Goal: Task Accomplishment & Management: Use online tool/utility

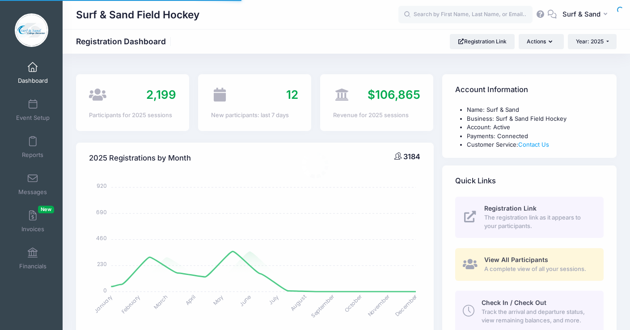
select select
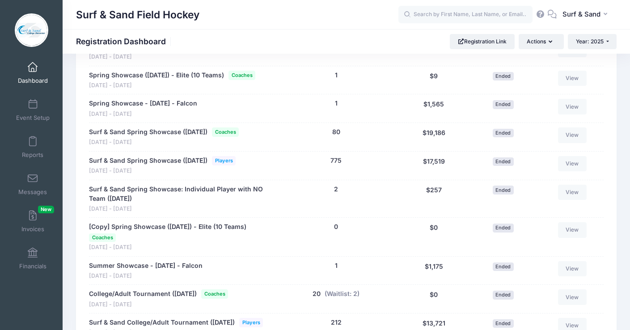
scroll to position [1701, 0]
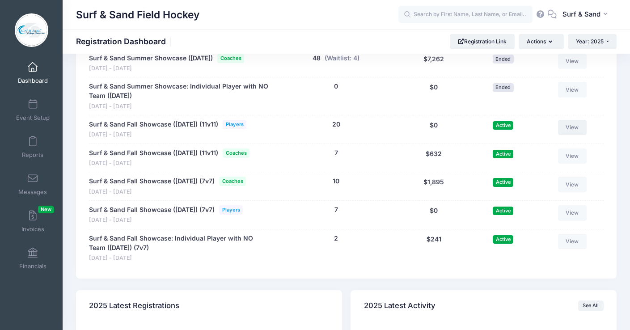
click at [576, 135] on link "View" at bounding box center [572, 127] width 29 height 15
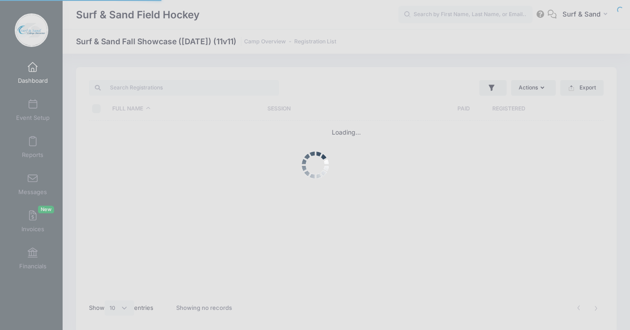
select select "10"
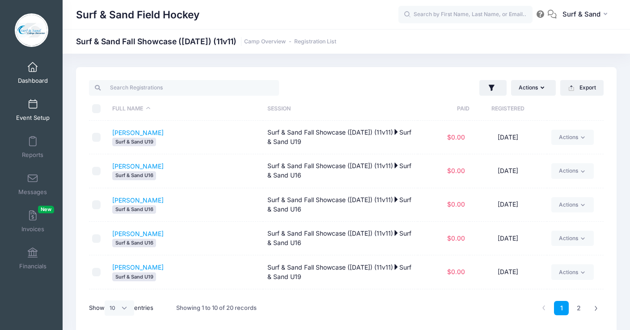
click at [33, 106] on span at bounding box center [33, 105] width 0 height 10
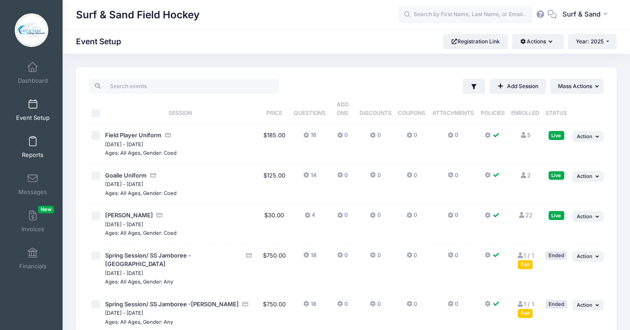
click at [41, 149] on link "Reports" at bounding box center [33, 147] width 43 height 31
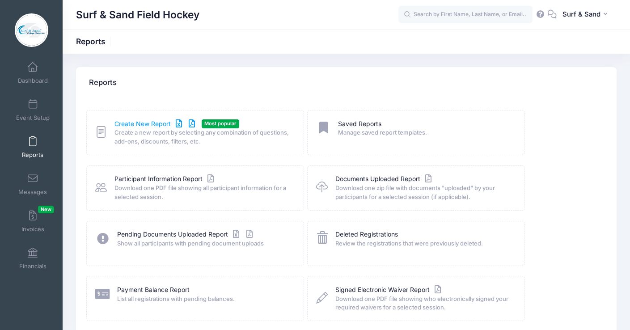
click at [163, 124] on link "Create New Report" at bounding box center [156, 123] width 83 height 9
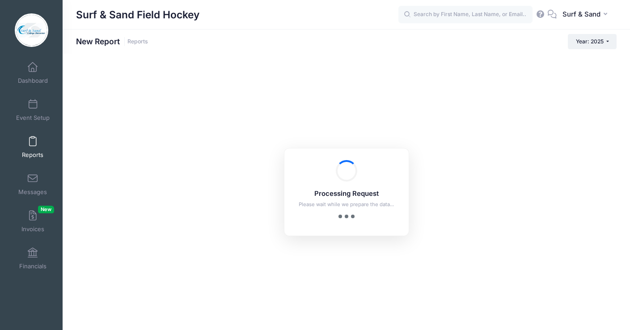
checkbox input "true"
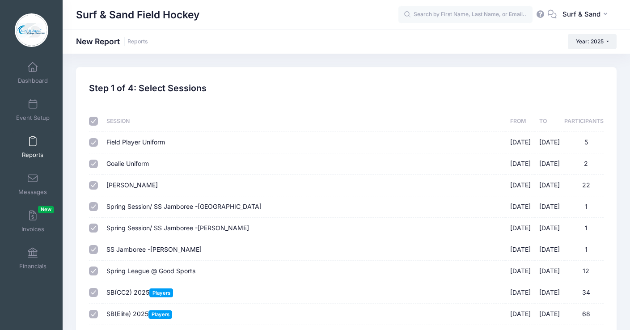
click at [94, 120] on input "checkbox" at bounding box center [93, 121] width 9 height 9
checkbox input "false"
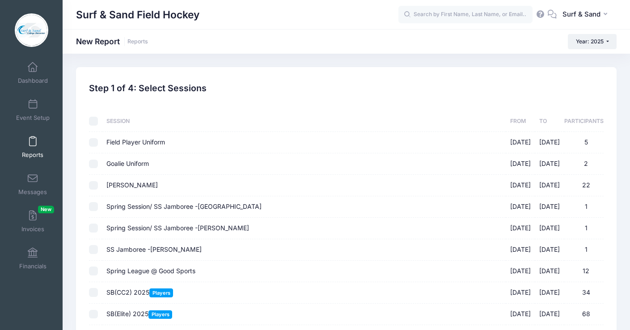
checkbox input "false"
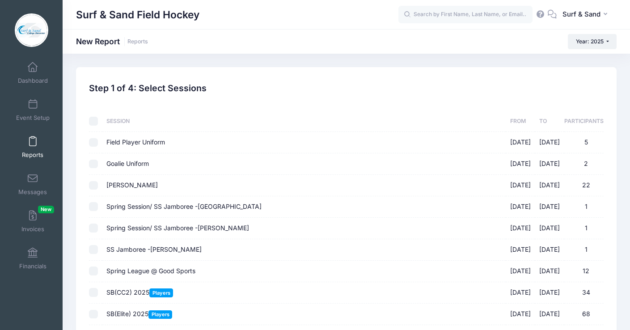
checkbox input "false"
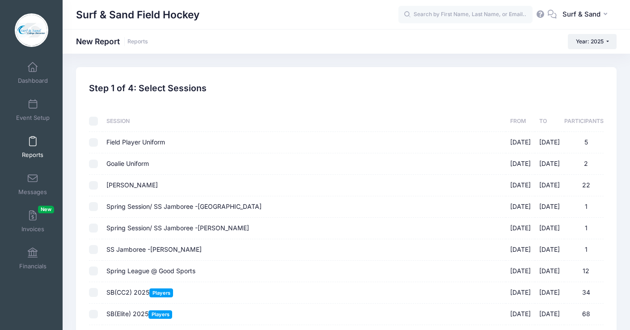
checkbox input "false"
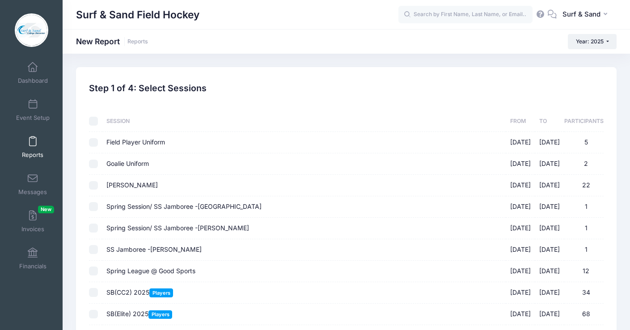
checkbox input "false"
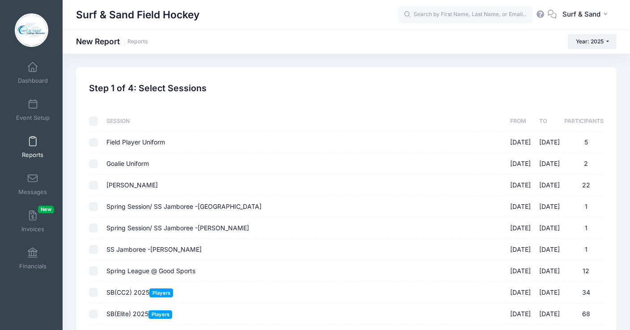
checkbox input "false"
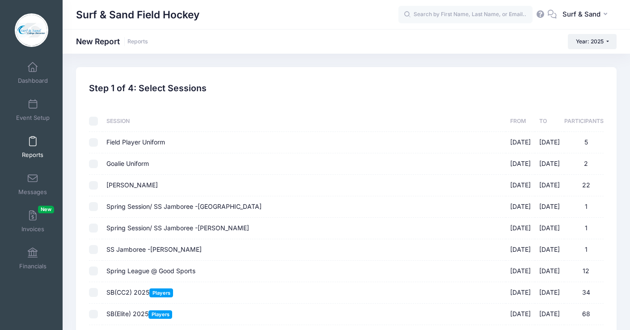
checkbox input "false"
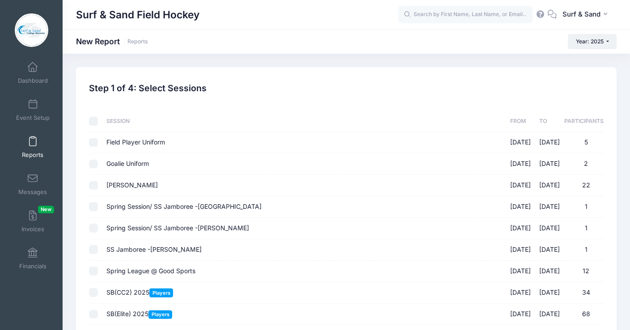
checkbox input "false"
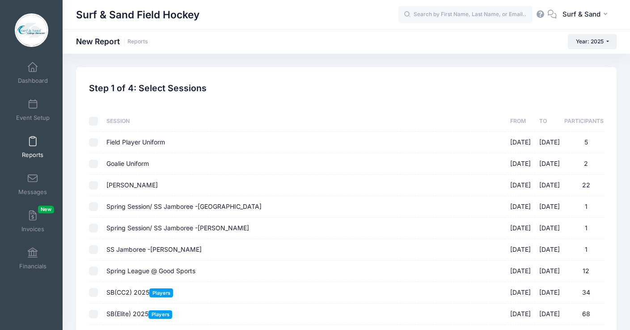
checkbox input "false"
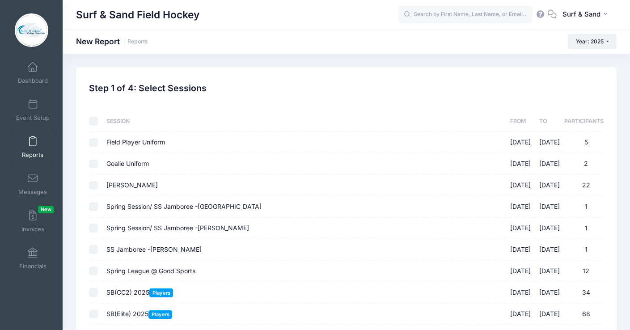
checkbox input "false"
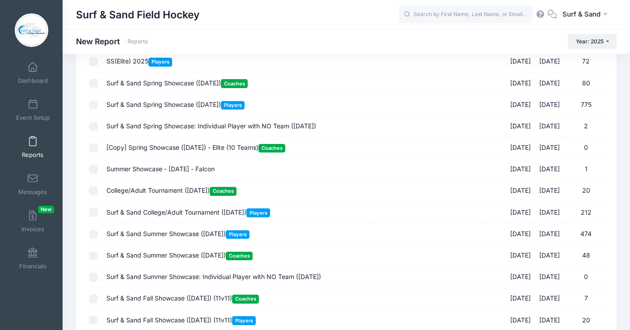
scroll to position [783, 0]
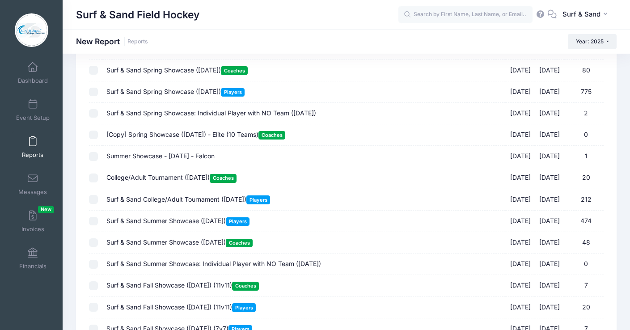
click at [175, 201] on span "Surf & Sand College/Adult Tournament (July 19, 2025) Players" at bounding box center [188, 200] width 164 height 8
click at [98, 201] on input "Surf & Sand College/Adult Tournament (July 19, 2025) Players 07/19/2025 - 07/19…" at bounding box center [93, 199] width 9 height 9
click at [175, 201] on span "Surf & Sand College/Adult Tournament (July 19, 2025) Players" at bounding box center [188, 200] width 164 height 8
click at [98, 201] on input "Surf & Sand College/Adult Tournament (July 19, 2025) Players 07/19/2025 - 07/19…" at bounding box center [93, 199] width 9 height 9
checkbox input "false"
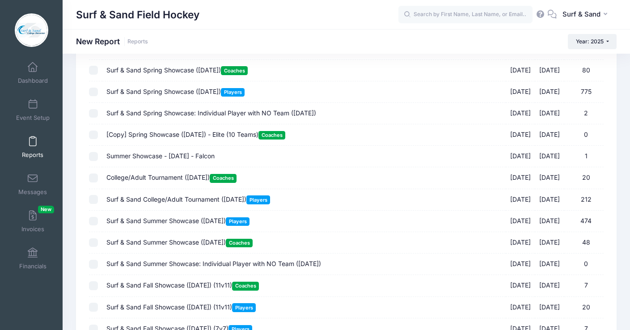
click at [170, 225] on span "Surf & Sand Summer Showcase (July 19, 2025) Players" at bounding box center [177, 221] width 143 height 8
click at [98, 226] on input "Surf & Sand Summer Showcase (July 19, 2025) Players 07/19/2025 - 07/19/2025 474" at bounding box center [93, 221] width 9 height 9
click at [170, 225] on span "Surf & Sand Summer Showcase (July 19, 2025) Players" at bounding box center [177, 221] width 143 height 8
click at [98, 226] on input "Surf & Sand Summer Showcase (July 19, 2025) Players 07/19/2025 - 07/19/2025 474" at bounding box center [93, 221] width 9 height 9
checkbox input "false"
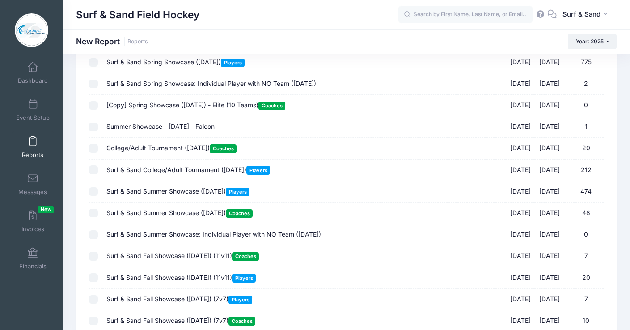
scroll to position [841, 0]
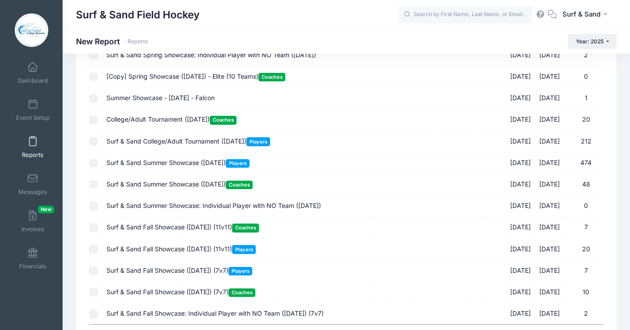
click at [178, 251] on span "Surf & Sand Fall Showcase (Nov 16, 2025) (11v11) Players" at bounding box center [180, 249] width 149 height 8
click at [98, 251] on input "Surf & Sand Fall Showcase (Nov 16, 2025) (11v11) Players 11/16/2025 - 11/16/202…" at bounding box center [93, 249] width 9 height 9
checkbox input "true"
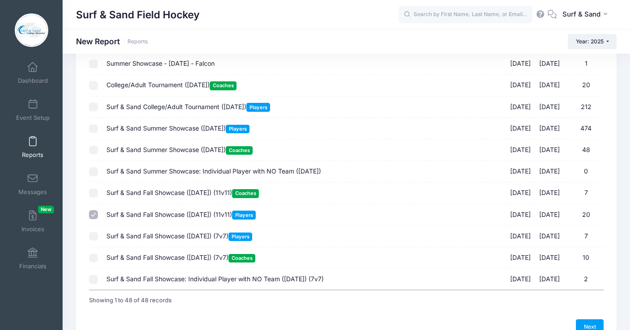
scroll to position [918, 0]
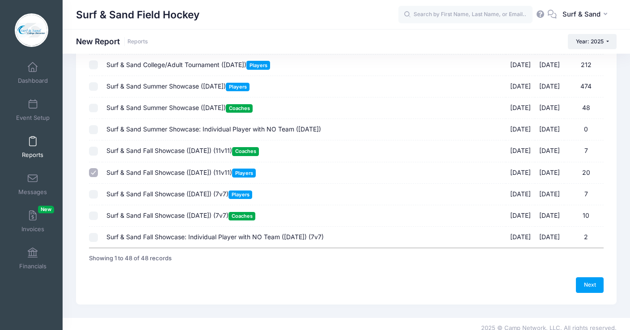
click at [203, 198] on span "Surf & Sand Fall Showcase (Nov 16, 2025) (7v7) Players" at bounding box center [179, 194] width 146 height 8
click at [98, 199] on input "Surf & Sand Fall Showcase (Nov 16, 2025) (7v7) Players 11/16/2025 - 11/16/2025 7" at bounding box center [93, 194] width 9 height 9
checkbox input "true"
click at [591, 289] on link "Next" at bounding box center [590, 284] width 28 height 15
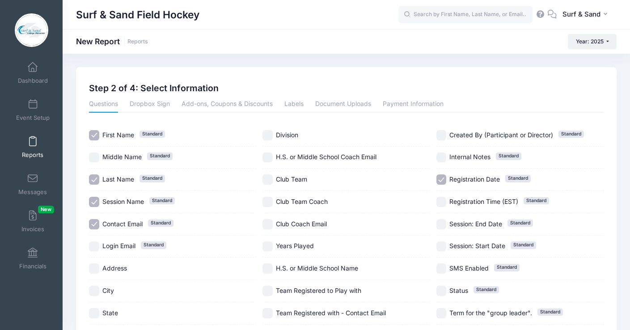
scroll to position [198, 0]
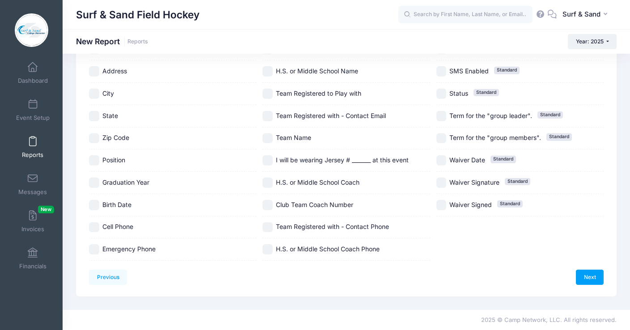
click at [125, 250] on span "Emergency Phone" at bounding box center [128, 249] width 53 height 8
checkbox input "true"
click at [120, 204] on span "Birth Date" at bounding box center [116, 205] width 29 height 8
checkbox input "true"
click at [120, 160] on span "Position" at bounding box center [113, 160] width 23 height 8
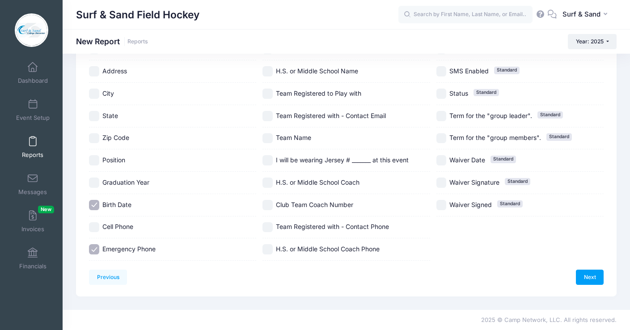
checkbox input "true"
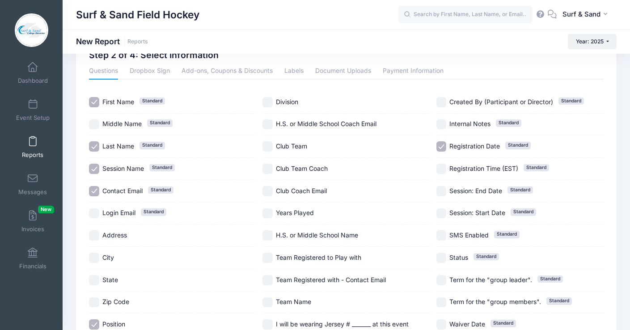
scroll to position [21, 0]
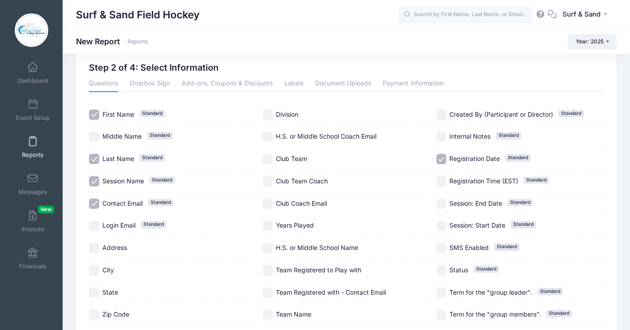
click at [295, 112] on span "Division" at bounding box center [287, 115] width 22 height 8
checkbox input "true"
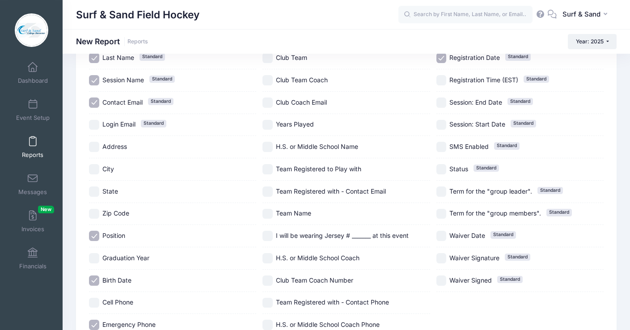
scroll to position [185, 0]
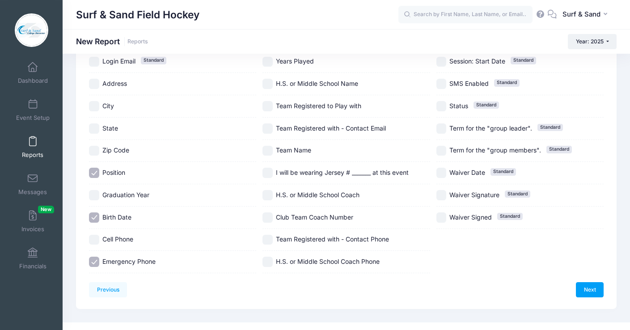
click at [309, 149] on span "Team Name" at bounding box center [293, 150] width 35 height 8
checkbox input "true"
click at [307, 171] on span "I will be wearing Jersey # _______ at this event" at bounding box center [342, 173] width 133 height 8
checkbox input "true"
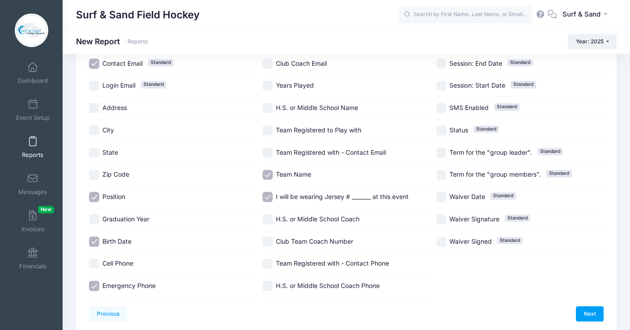
scroll to position [108, 0]
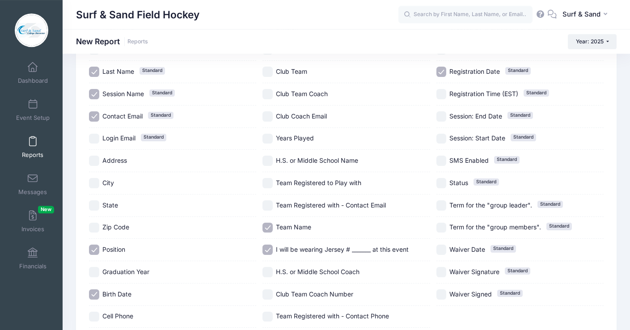
click at [303, 183] on span "Team Registered to Play with" at bounding box center [318, 183] width 85 height 8
checkbox input "true"
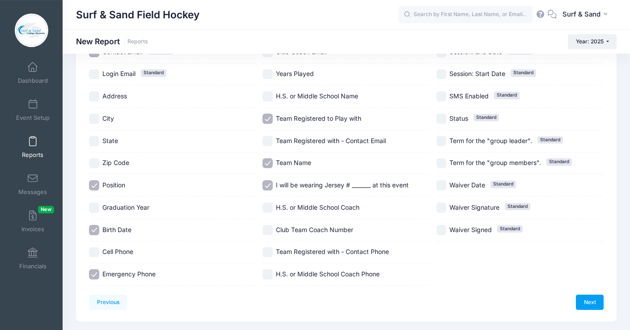
scroll to position [198, 0]
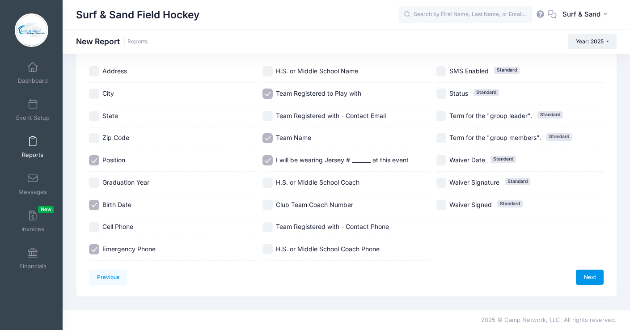
click at [585, 275] on link "Next" at bounding box center [590, 277] width 28 height 15
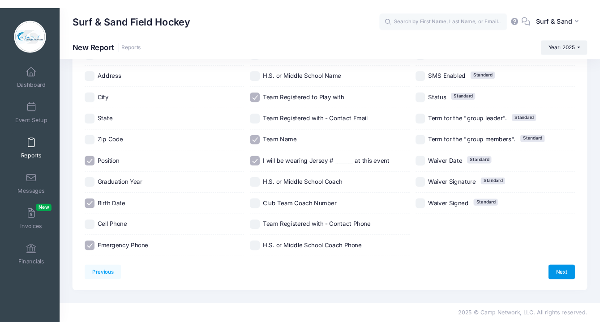
scroll to position [0, 0]
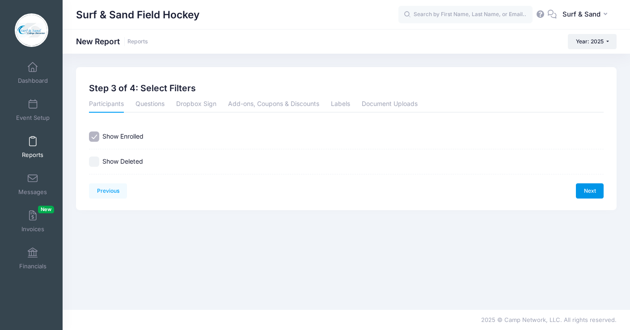
click at [593, 196] on link "Next" at bounding box center [590, 190] width 28 height 15
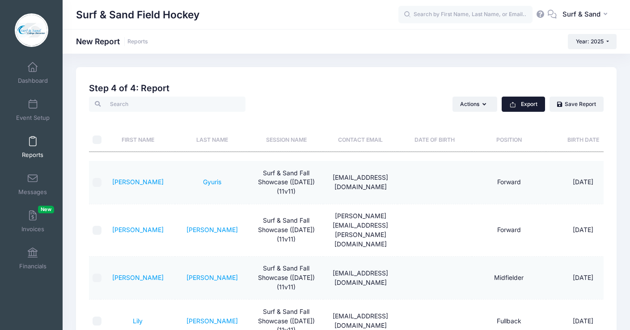
click at [532, 111] on button "Export" at bounding box center [523, 104] width 43 height 15
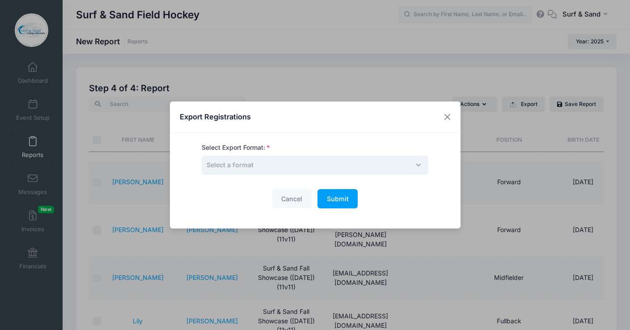
click at [309, 171] on span "Select a format" at bounding box center [315, 165] width 227 height 19
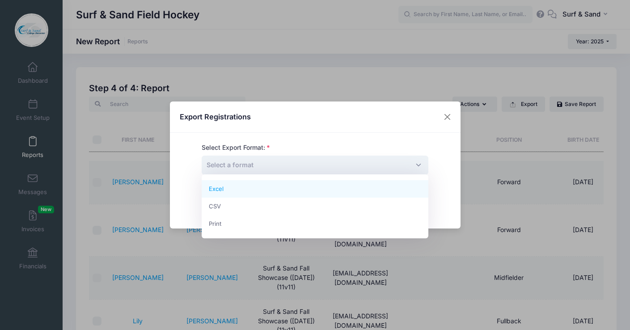
select select "excel"
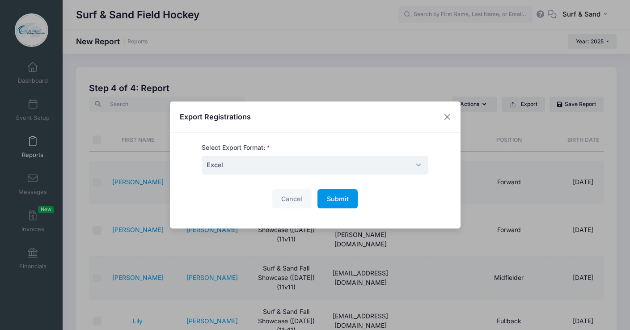
click at [348, 202] on span "Submit" at bounding box center [338, 199] width 22 height 8
